Goal: Browse casually

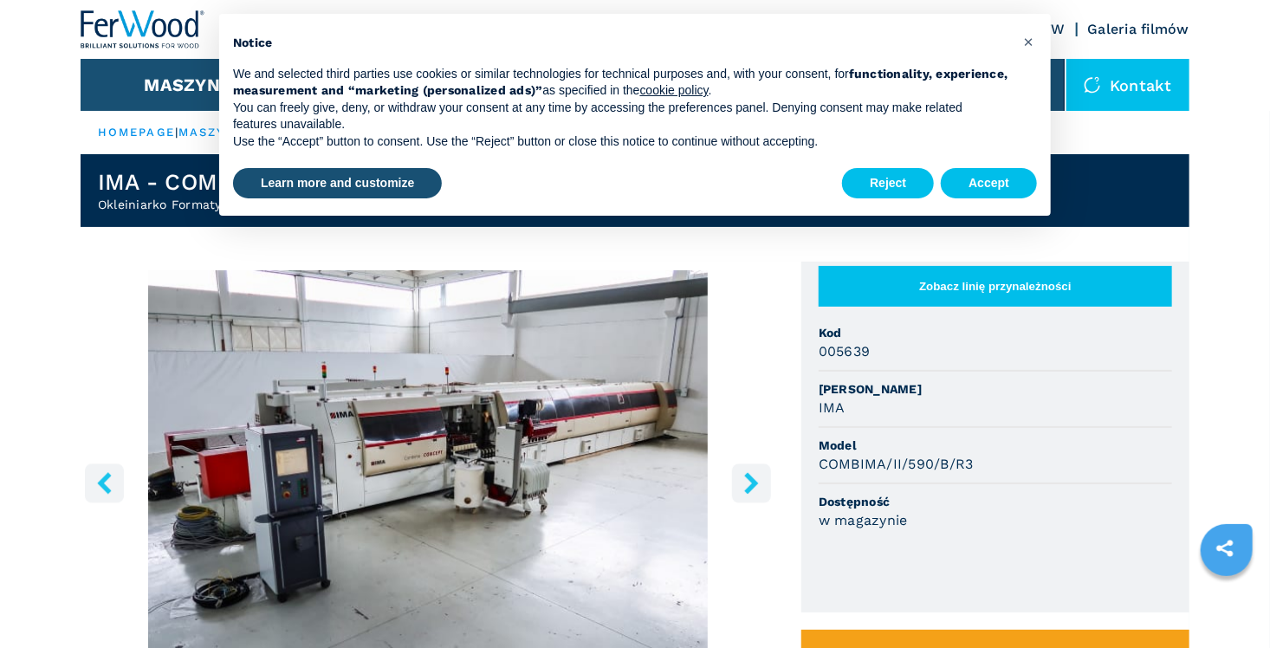
click at [753, 477] on icon "right-button" at bounding box center [752, 483] width 22 height 22
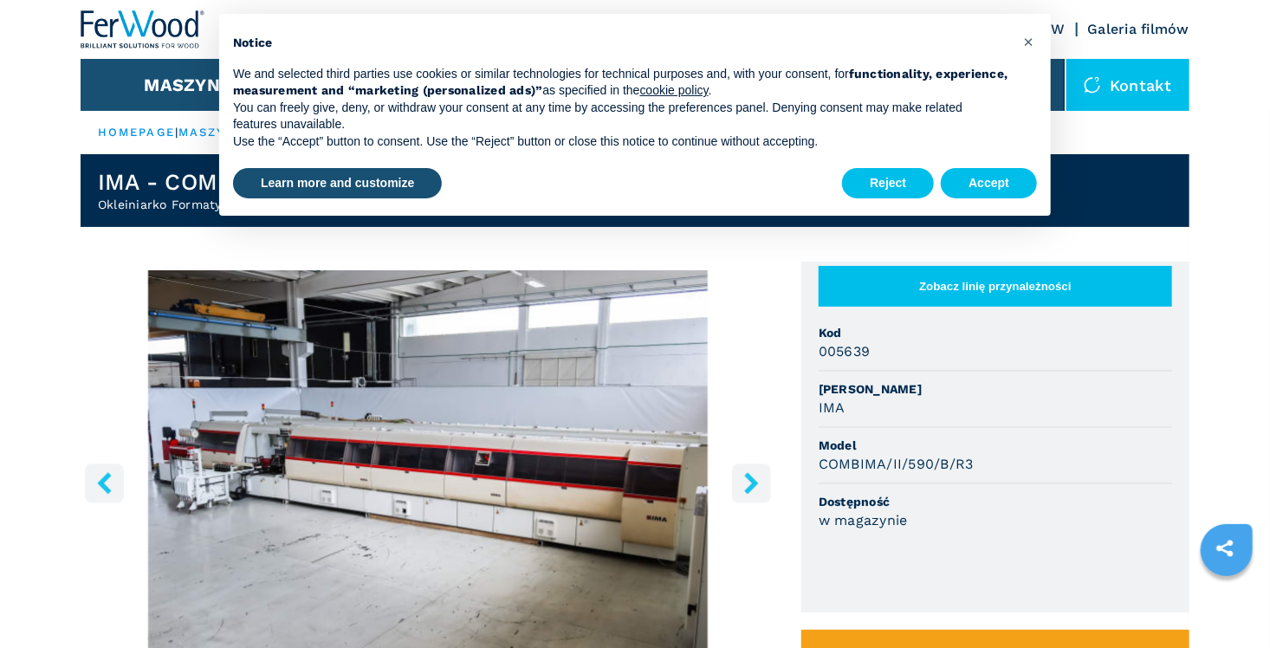
click at [752, 489] on icon "right-button" at bounding box center [751, 483] width 14 height 22
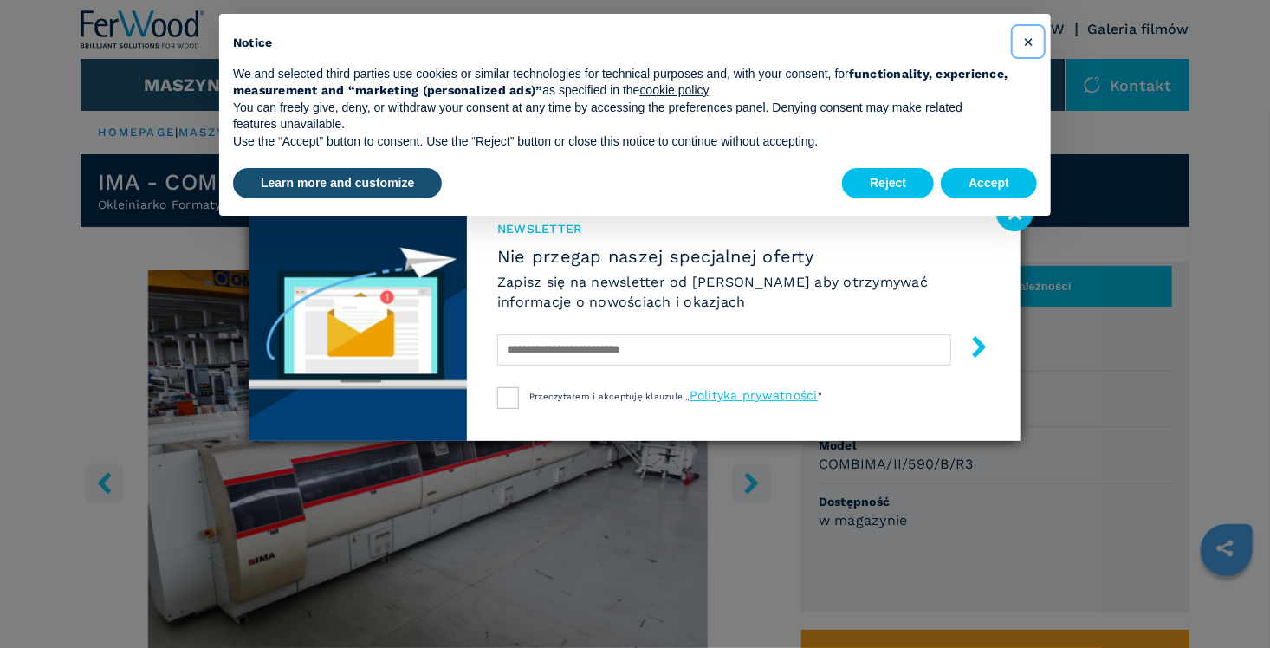
click at [1020, 45] on button "×" at bounding box center [1029, 42] width 28 height 28
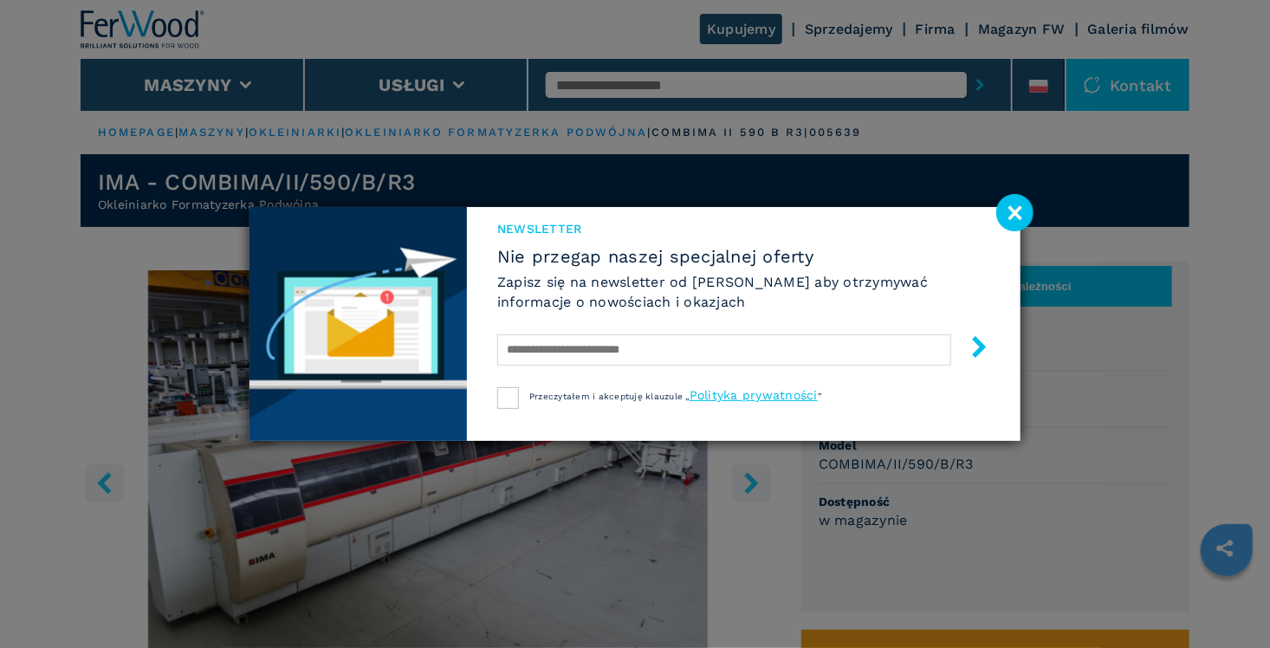
click at [1009, 215] on image at bounding box center [1014, 212] width 37 height 37
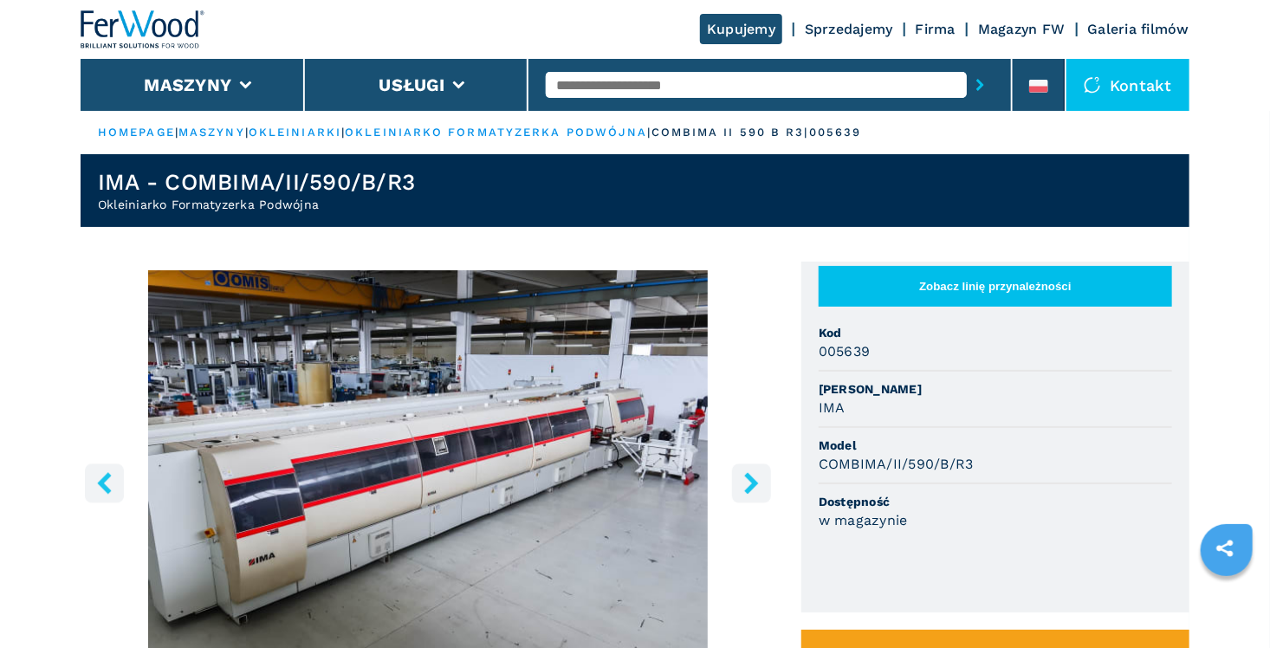
click at [747, 483] on icon "right-button" at bounding box center [752, 483] width 22 height 22
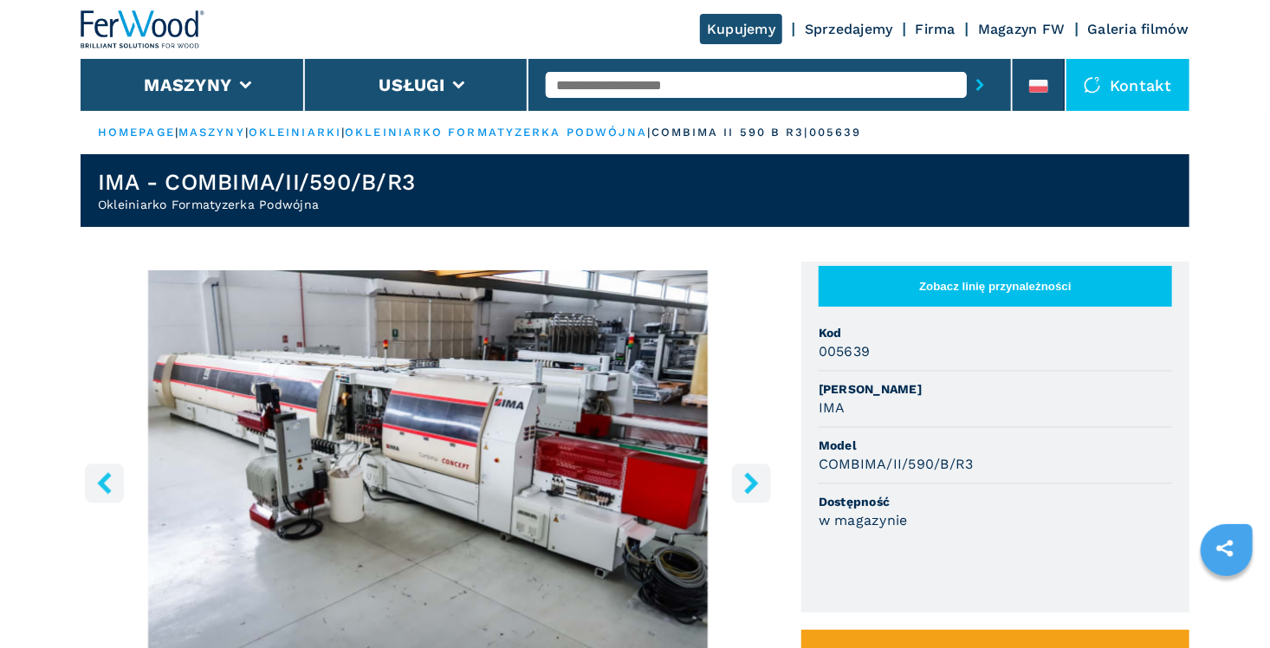
click at [747, 483] on icon "right-button" at bounding box center [752, 483] width 22 height 22
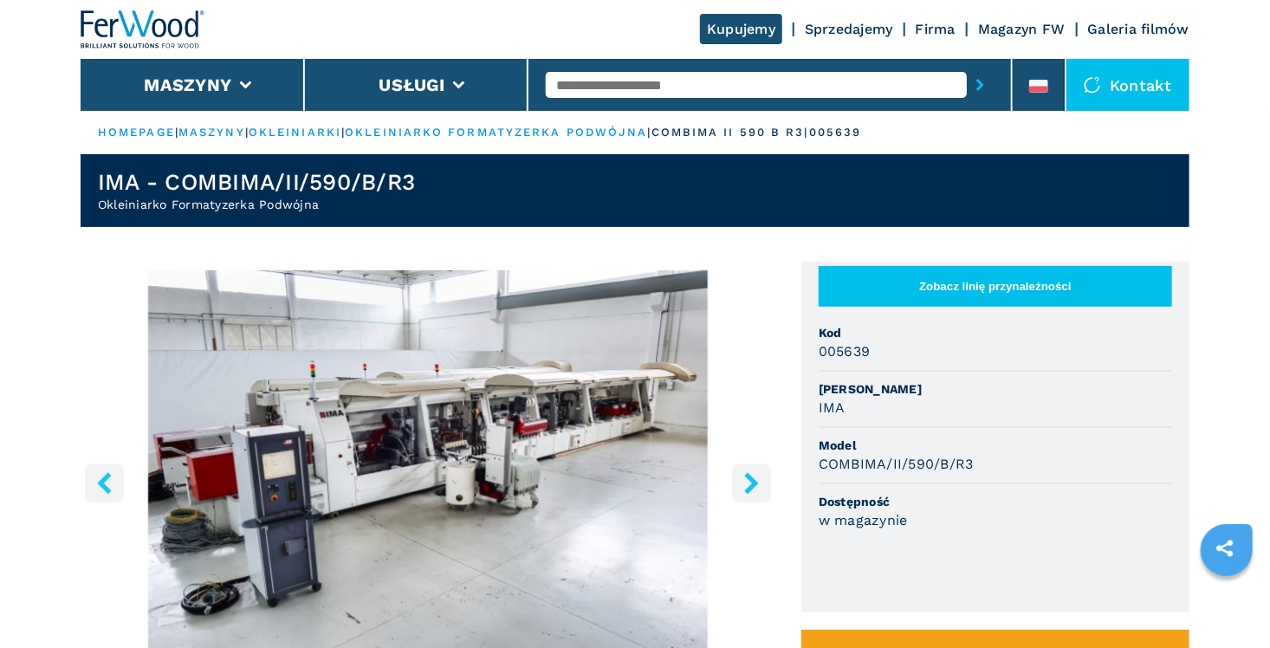
click at [747, 483] on icon "right-button" at bounding box center [752, 483] width 22 height 22
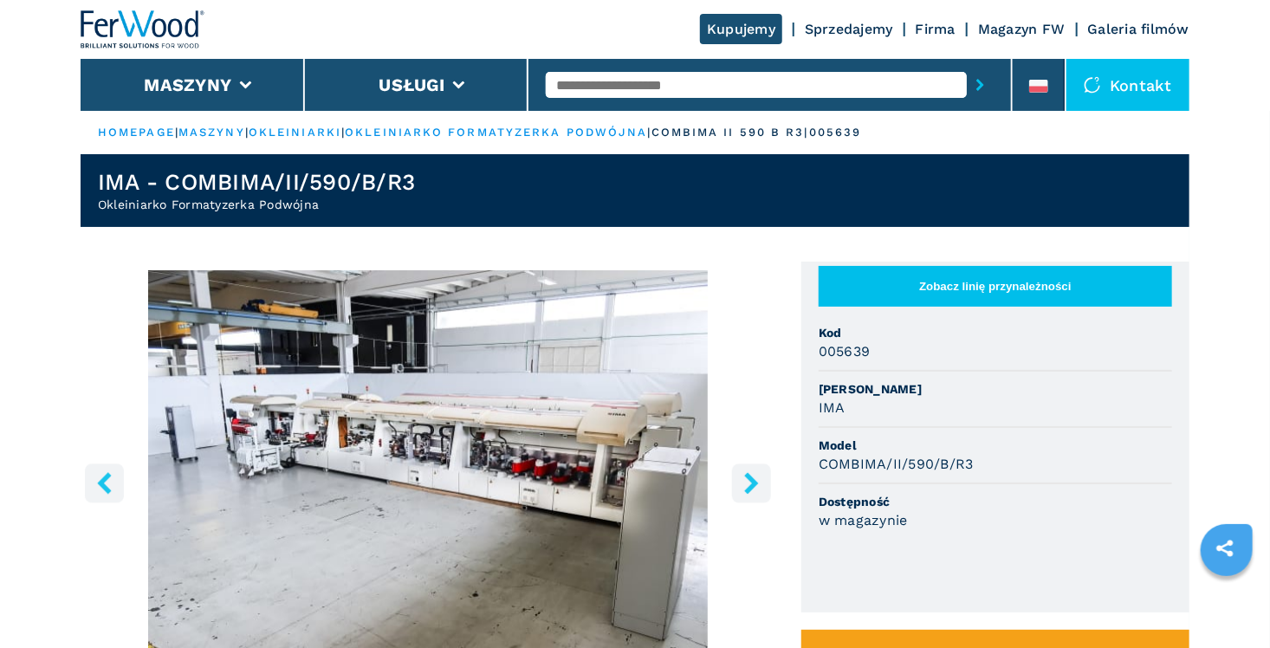
click at [747, 483] on icon "right-button" at bounding box center [752, 483] width 22 height 22
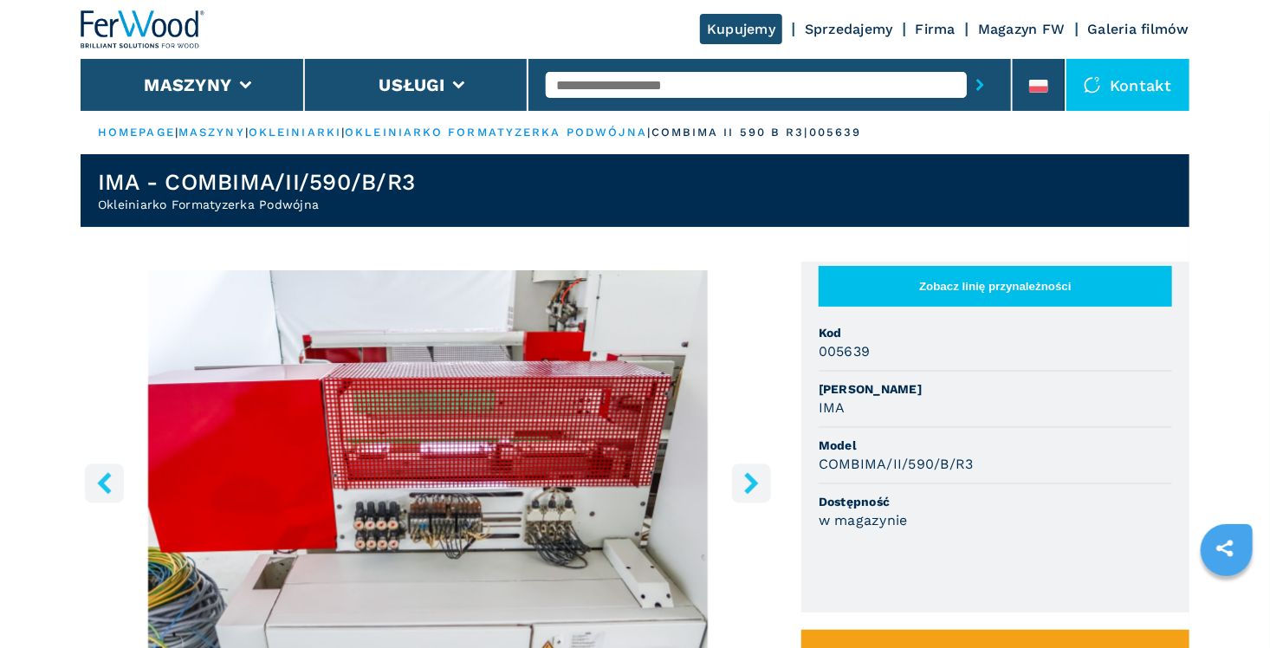
click at [747, 483] on icon "right-button" at bounding box center [752, 483] width 22 height 22
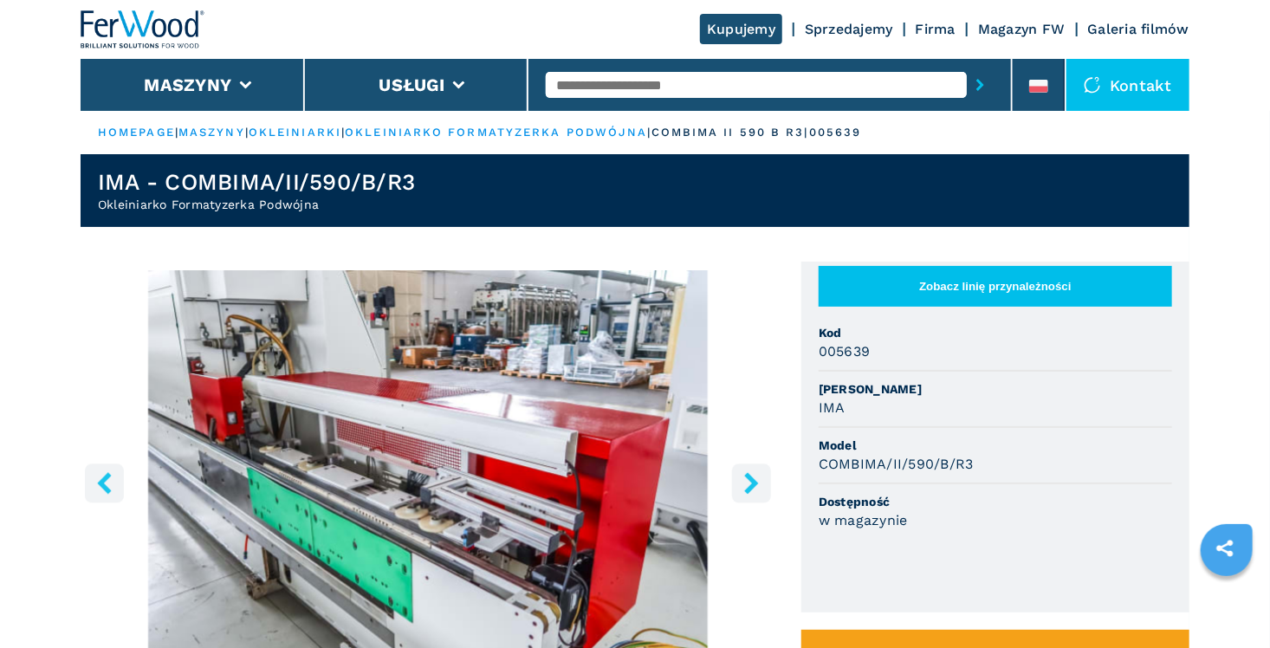
click at [747, 483] on icon "right-button" at bounding box center [752, 483] width 22 height 22
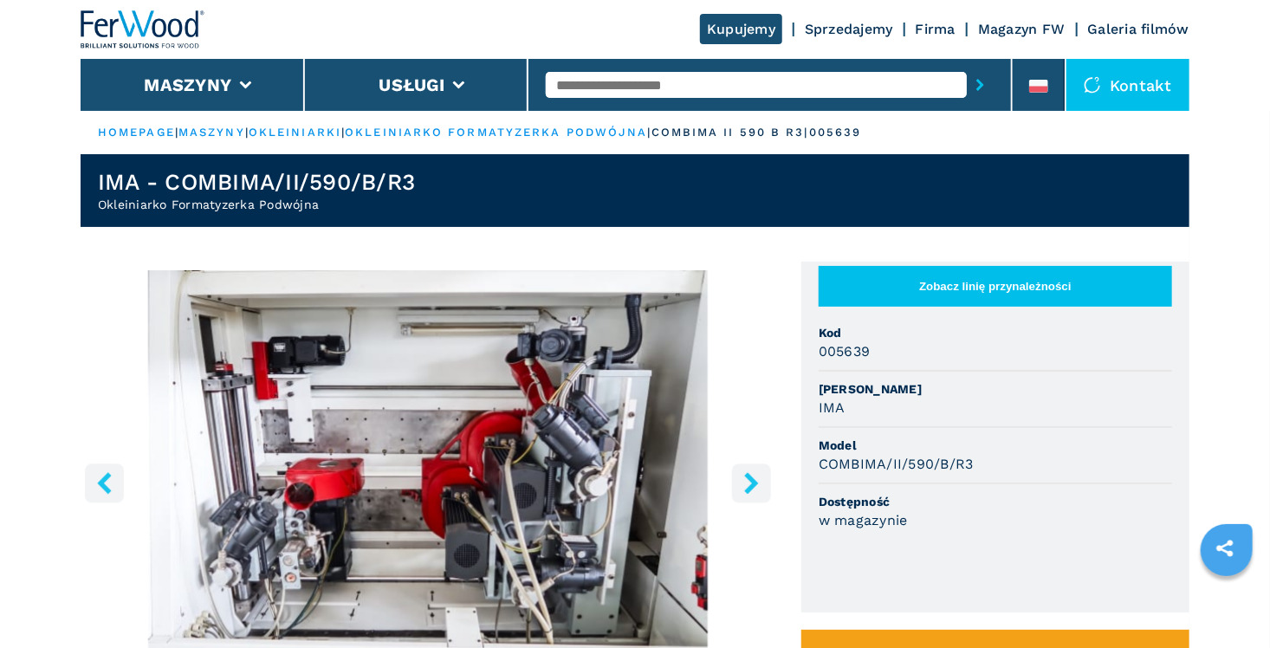
click at [747, 483] on icon "right-button" at bounding box center [752, 483] width 22 height 22
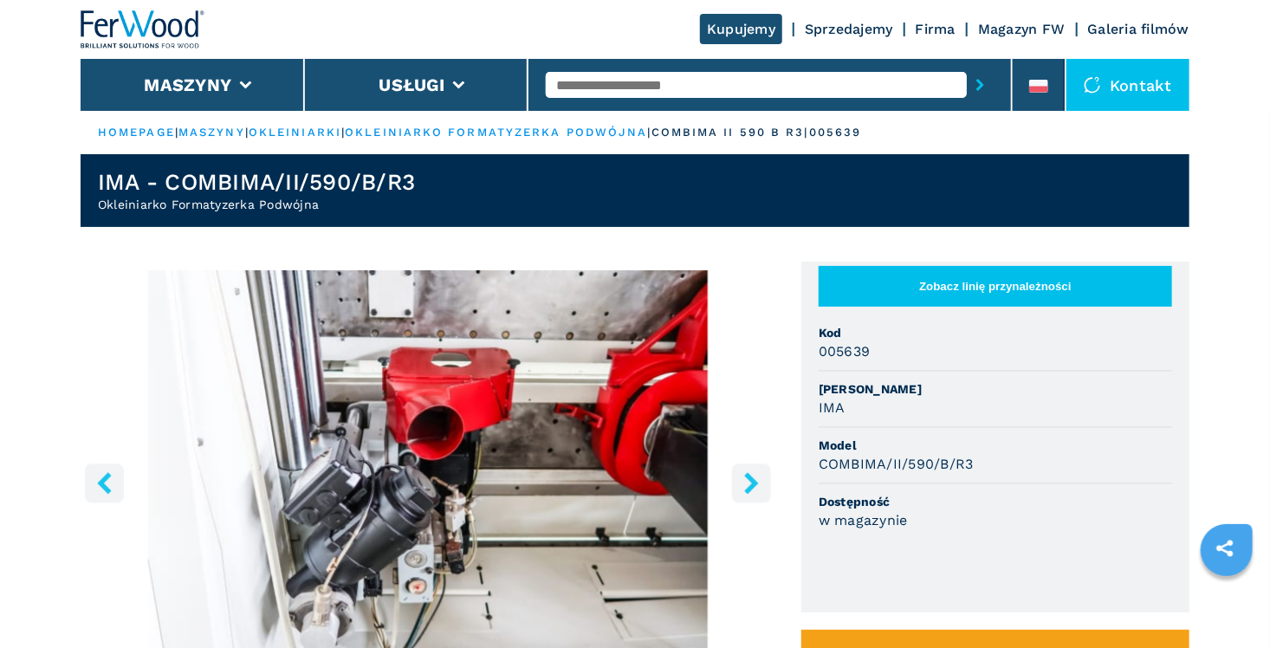
click at [747, 483] on icon "right-button" at bounding box center [752, 483] width 22 height 22
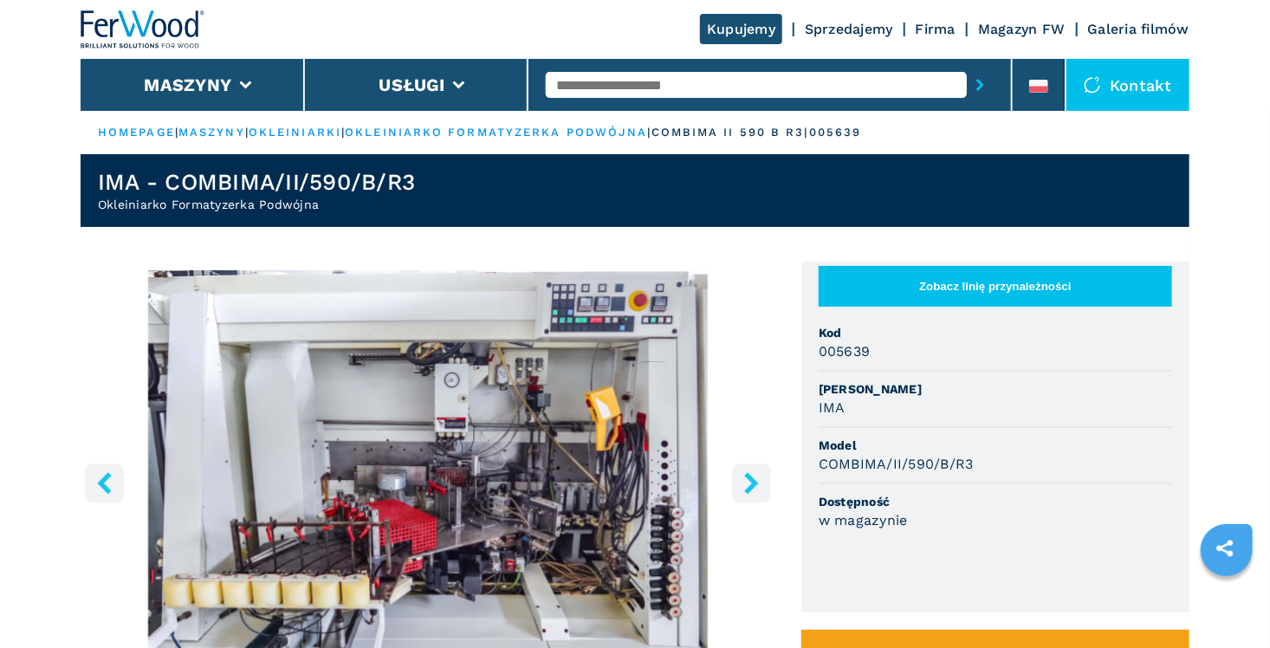
click at [747, 483] on icon "right-button" at bounding box center [752, 483] width 22 height 22
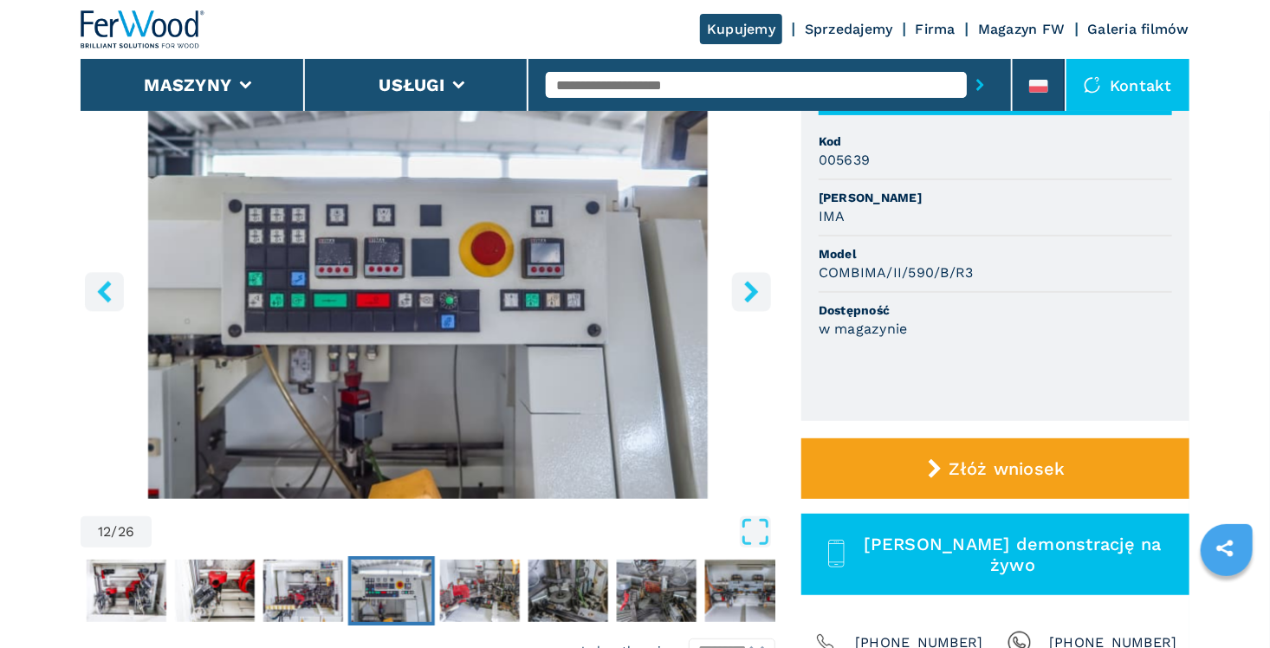
scroll to position [173, 0]
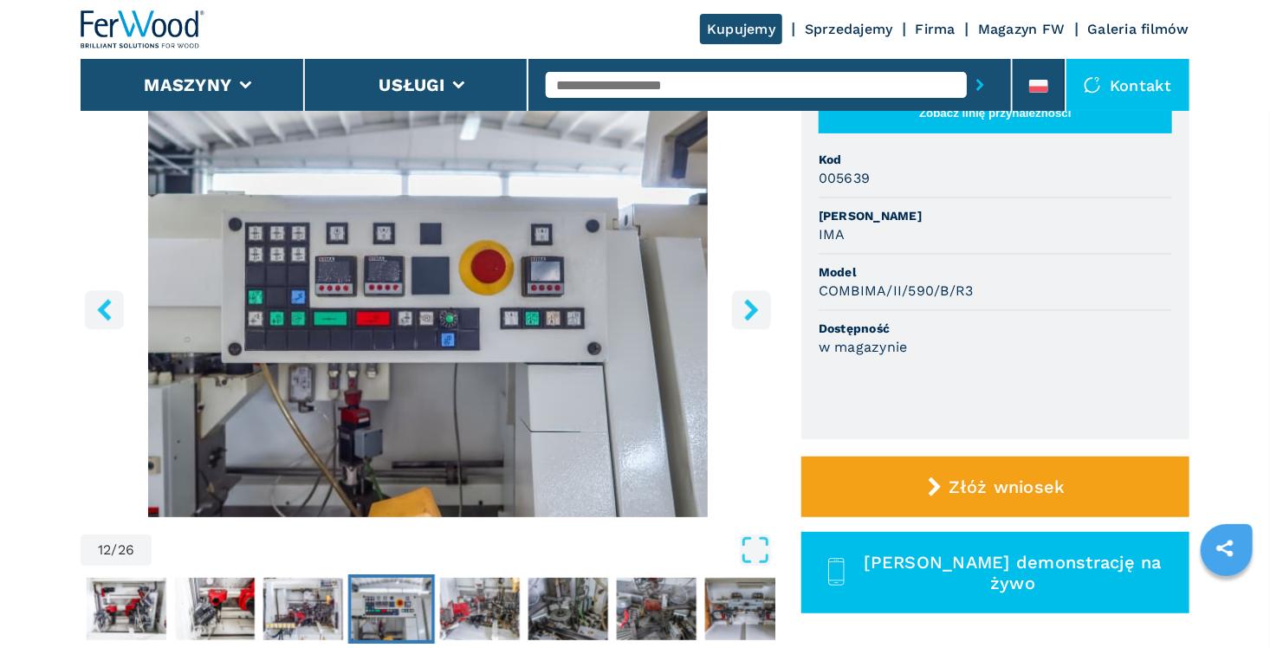
click at [749, 315] on icon "right-button" at bounding box center [751, 310] width 14 height 22
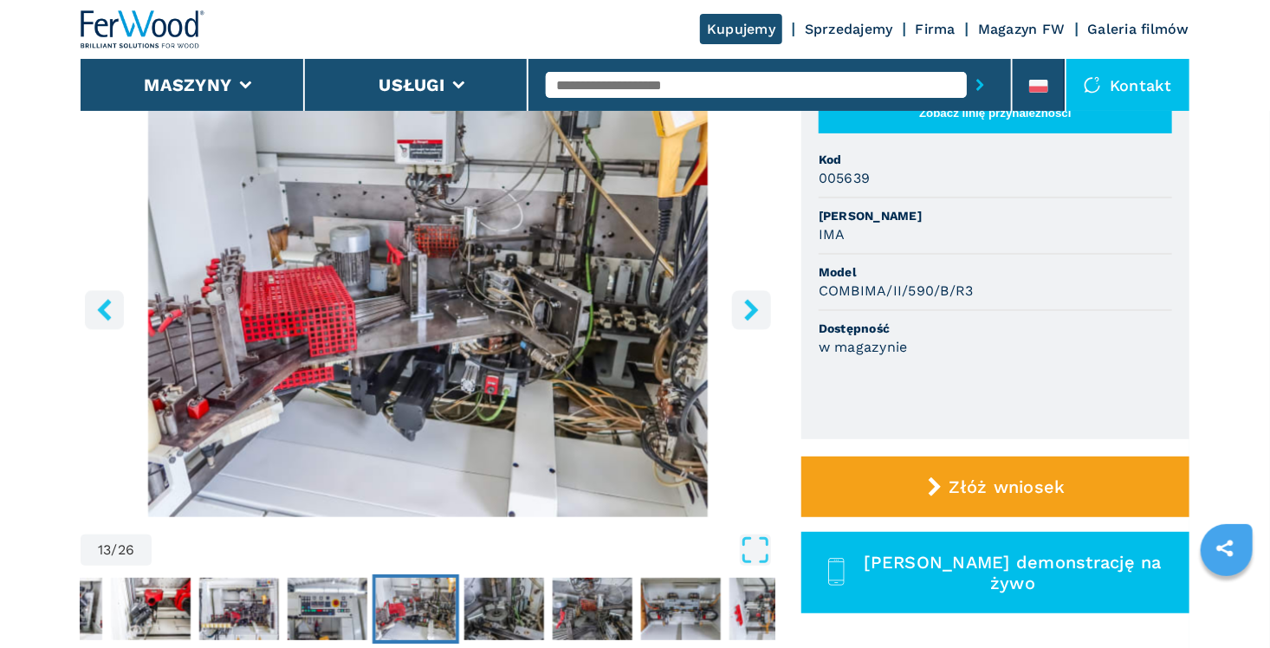
click at [749, 315] on icon "right-button" at bounding box center [751, 310] width 14 height 22
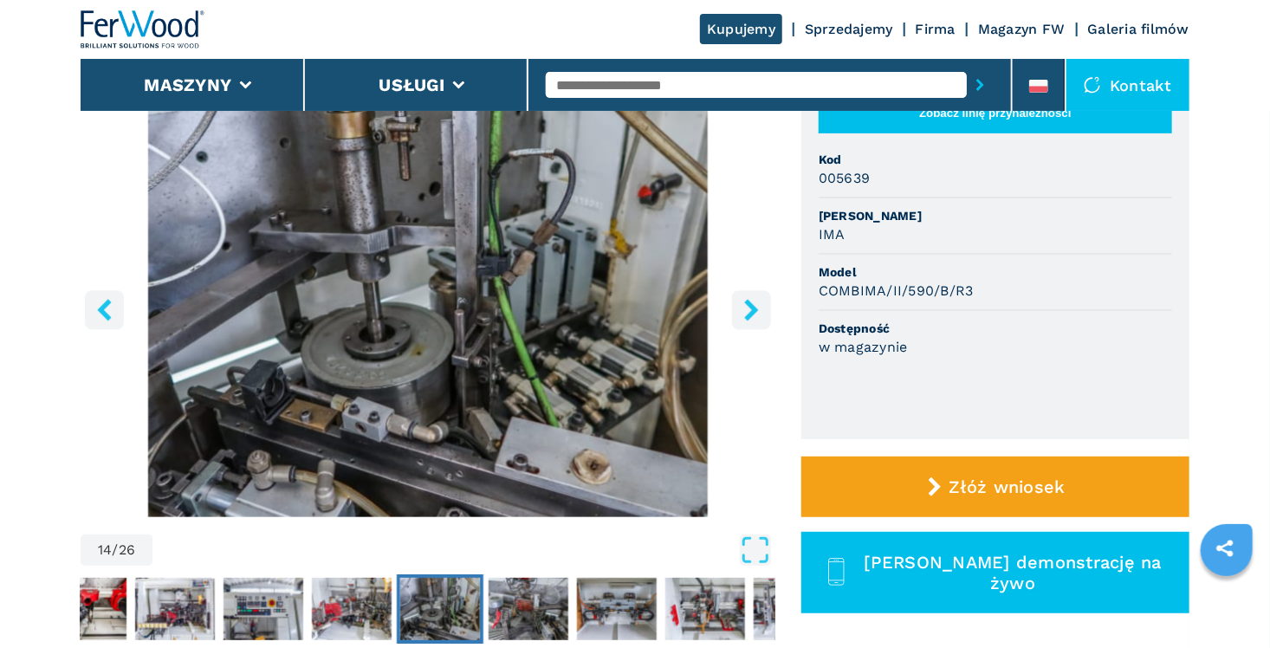
click at [746, 301] on icon "right-button" at bounding box center [751, 310] width 14 height 22
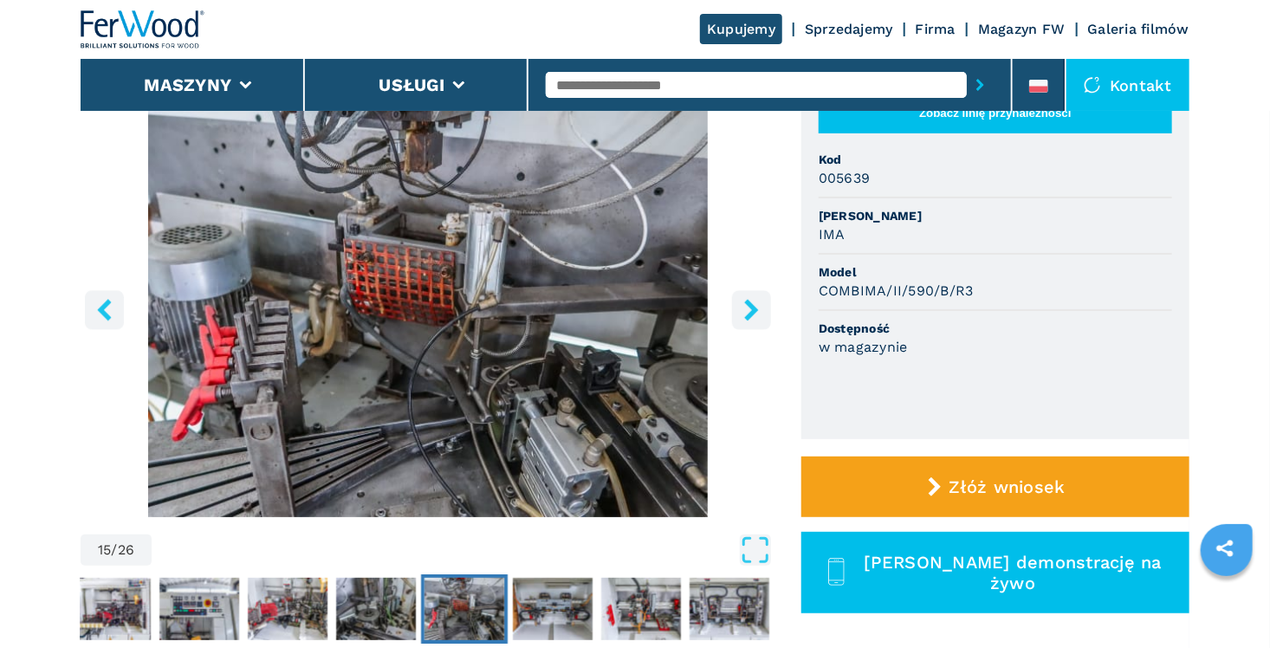
click at [749, 302] on icon "right-button" at bounding box center [751, 310] width 14 height 22
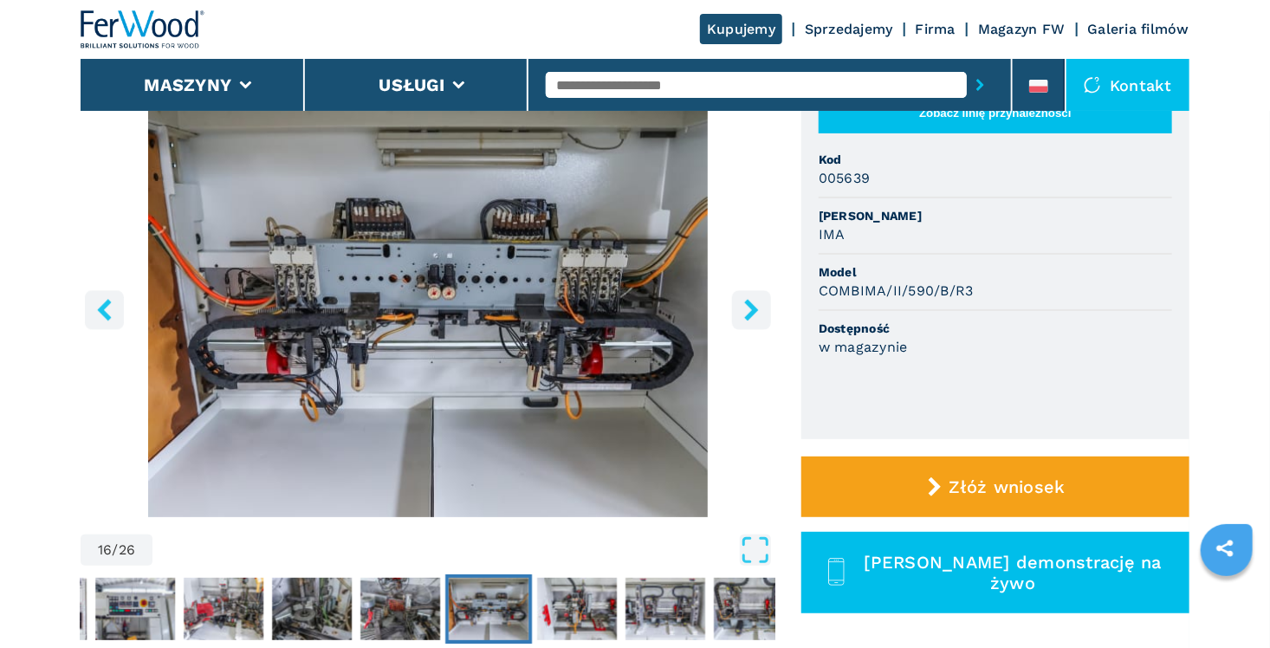
click at [744, 308] on icon "right-button" at bounding box center [752, 310] width 22 height 22
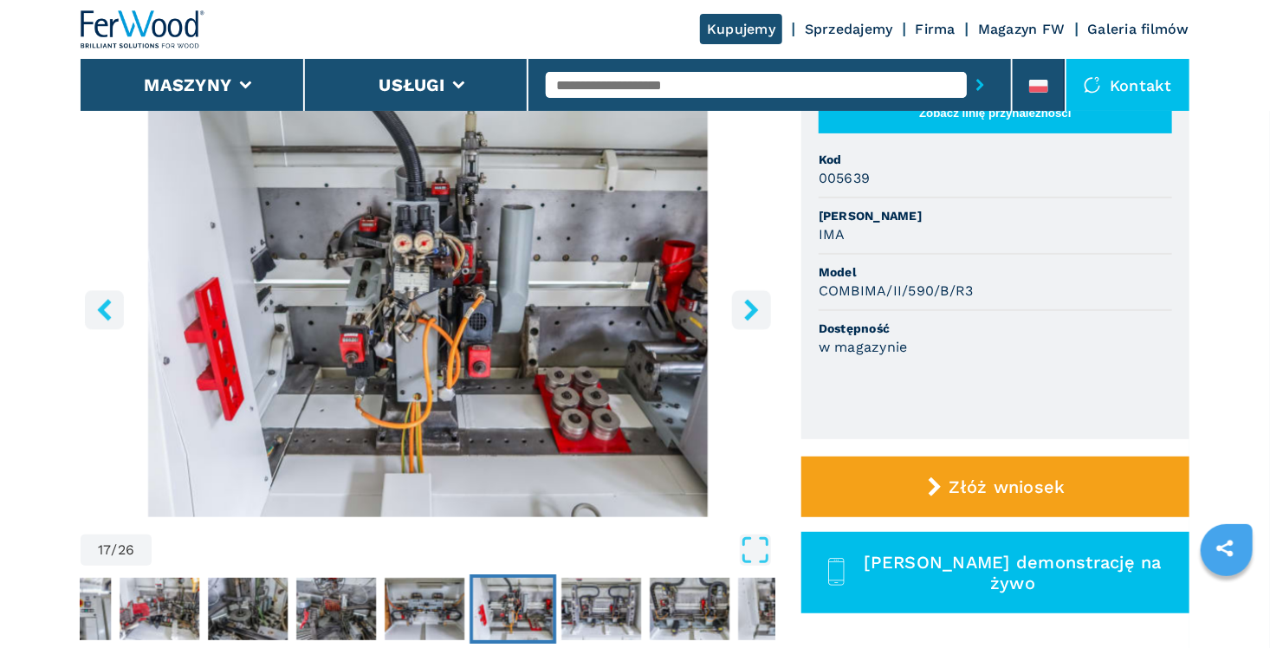
click at [749, 307] on icon "right-button" at bounding box center [751, 310] width 14 height 22
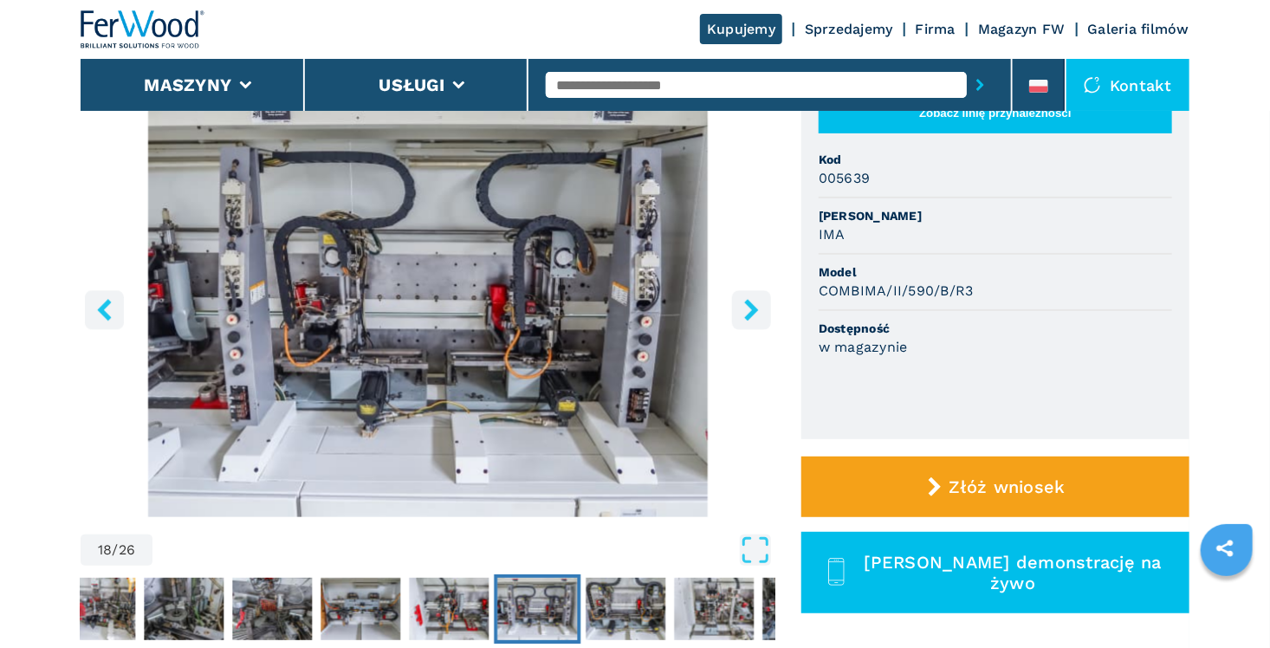
click at [755, 305] on icon "right-button" at bounding box center [752, 310] width 22 height 22
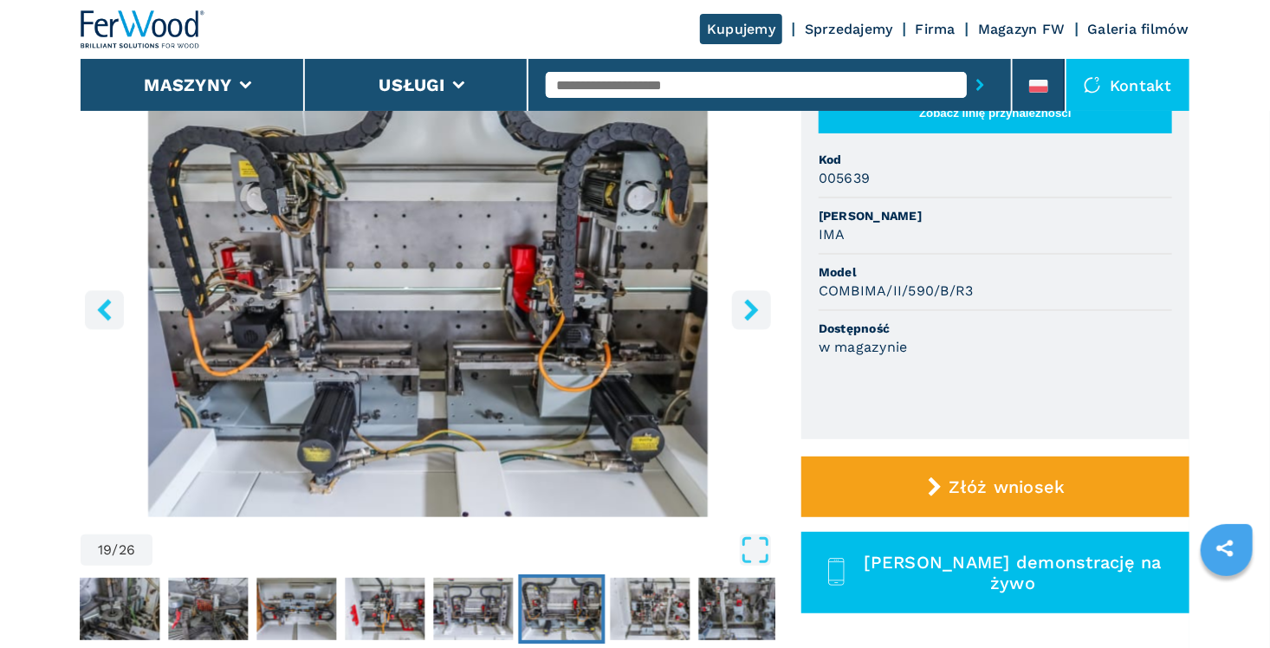
click at [755, 305] on icon "right-button" at bounding box center [752, 310] width 22 height 22
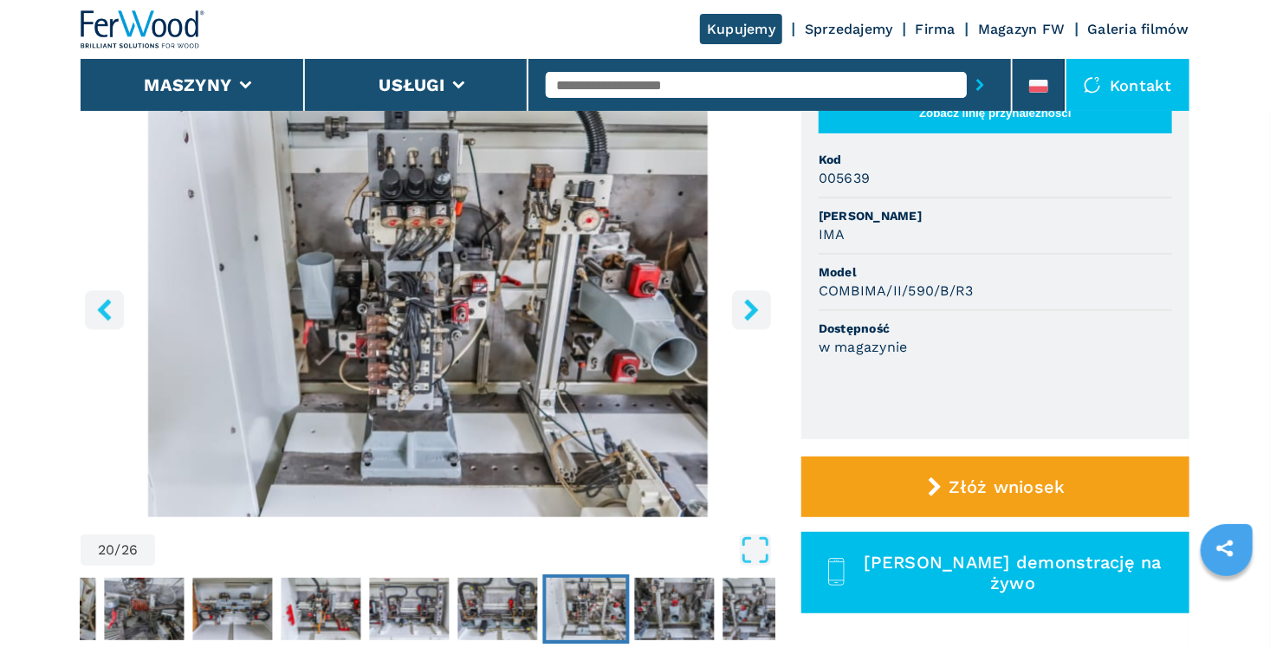
click at [755, 305] on icon "right-button" at bounding box center [752, 310] width 22 height 22
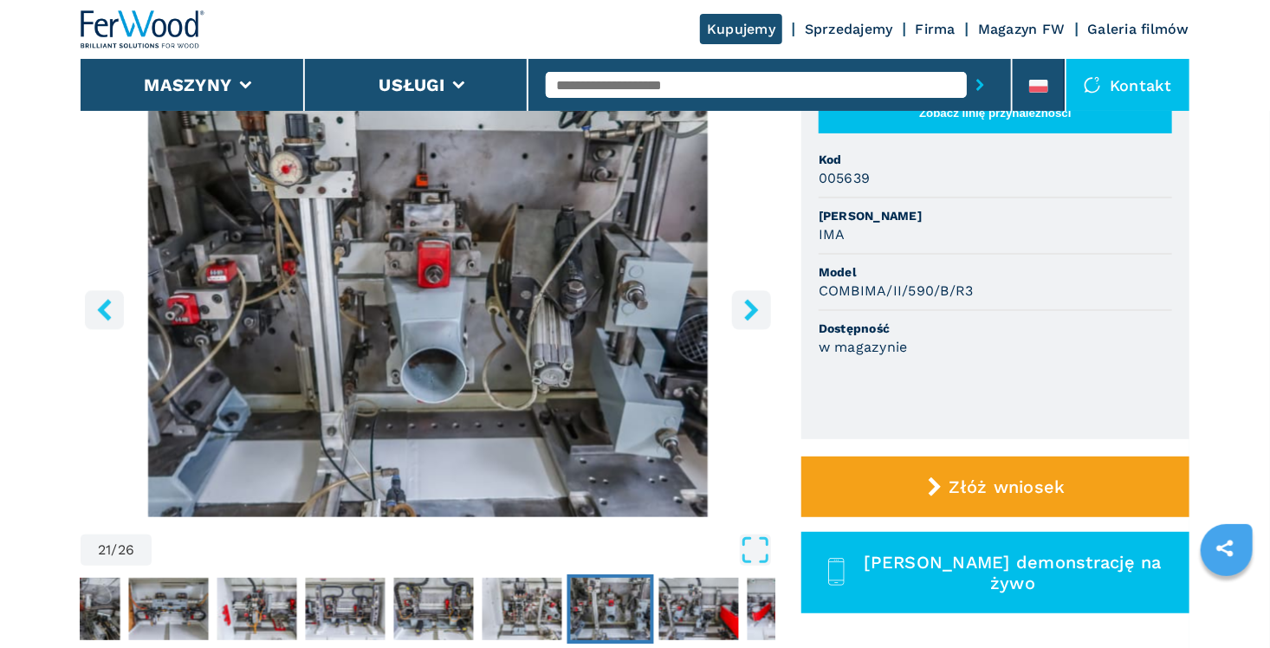
click at [755, 305] on icon "right-button" at bounding box center [752, 310] width 22 height 22
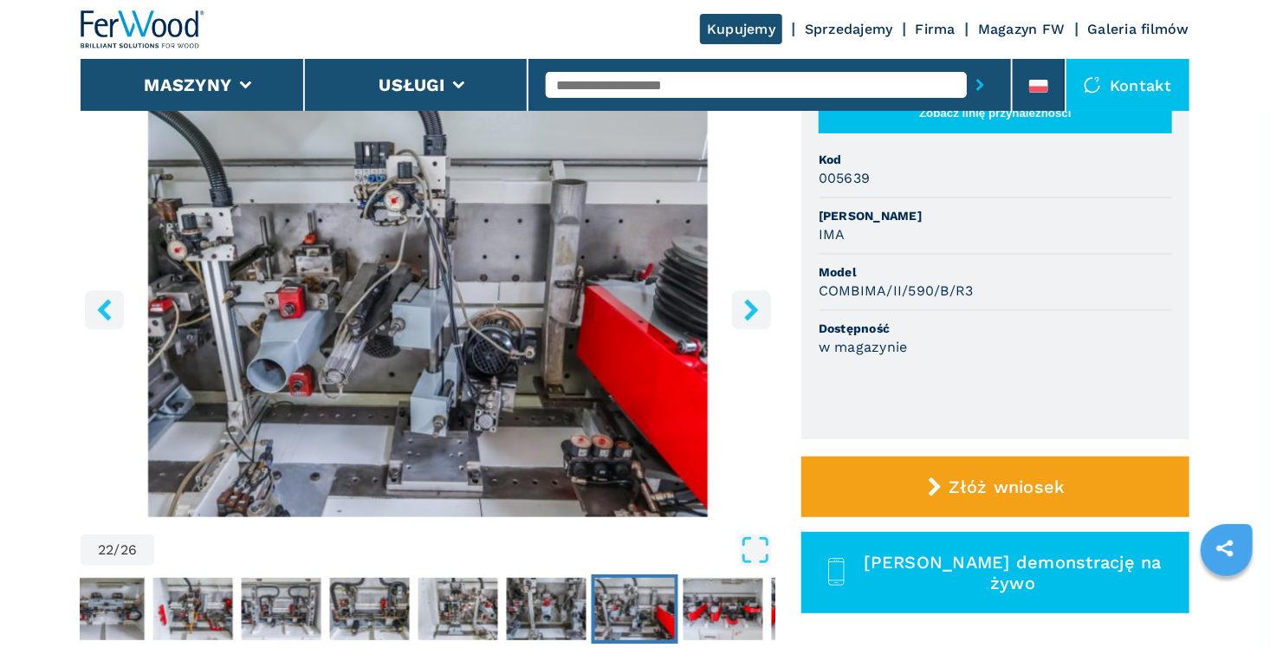
click at [755, 305] on icon "right-button" at bounding box center [752, 310] width 22 height 22
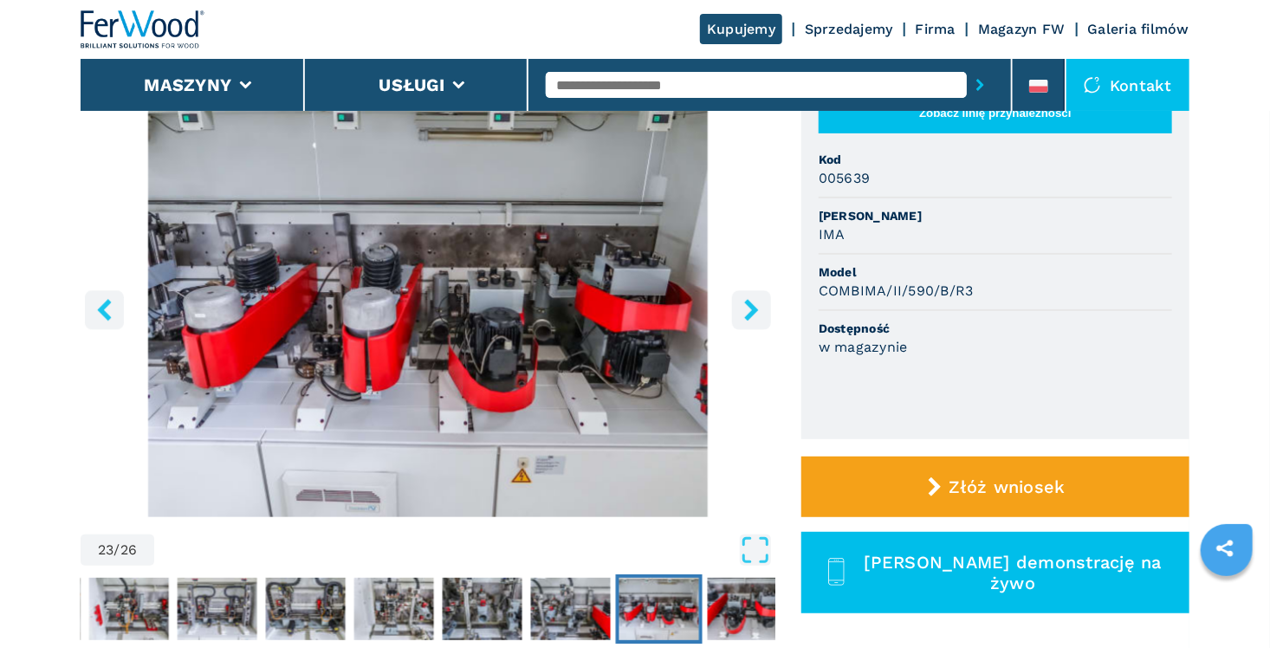
click at [755, 305] on icon "right-button" at bounding box center [752, 310] width 22 height 22
